Goal: Use online tool/utility: Use online tool/utility

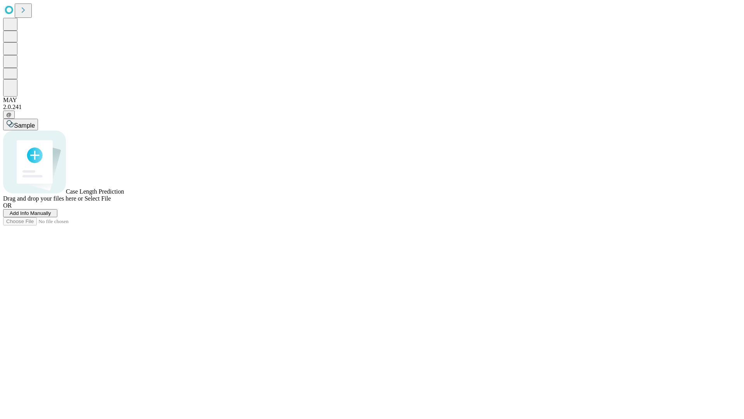
click at [111, 202] on span "Select File" at bounding box center [97, 198] width 26 height 7
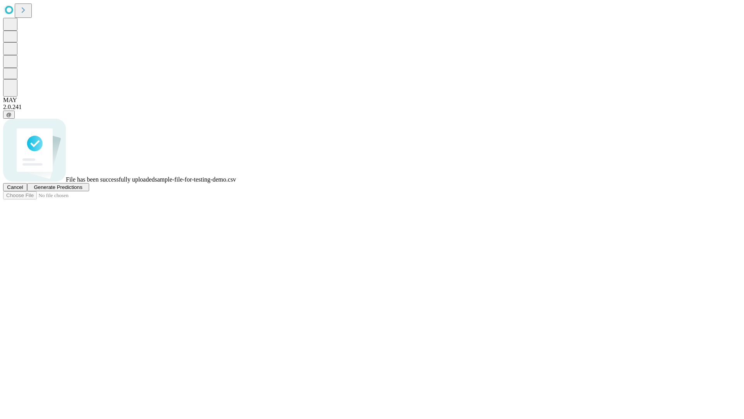
click at [82, 190] on span "Generate Predictions" at bounding box center [58, 187] width 48 height 6
